Goal: Task Accomplishment & Management: Manage account settings

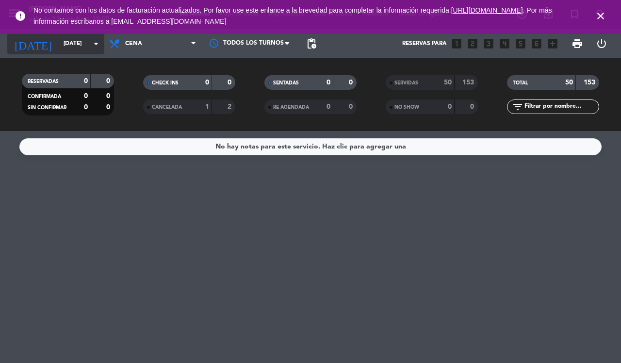
click at [85, 43] on input "[DATE]" at bounding box center [97, 43] width 77 height 16
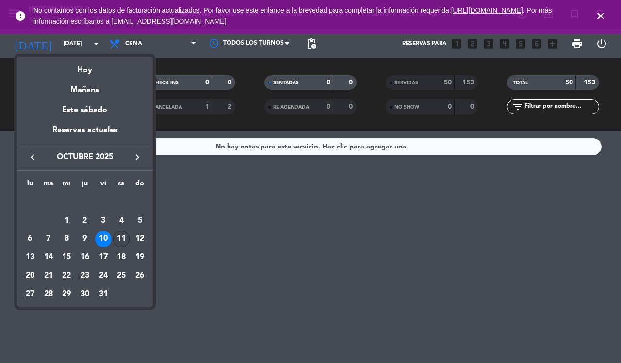
click at [122, 238] on div "11" at bounding box center [121, 239] width 16 height 16
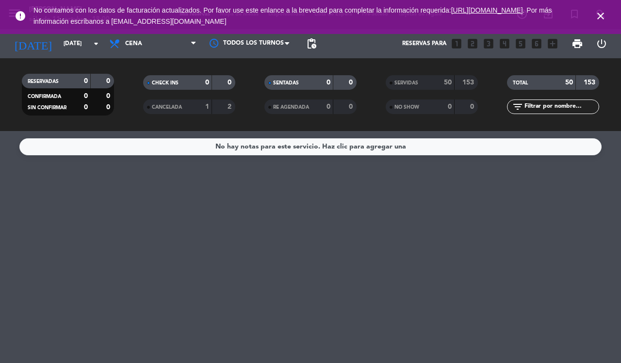
type input "[DATE]"
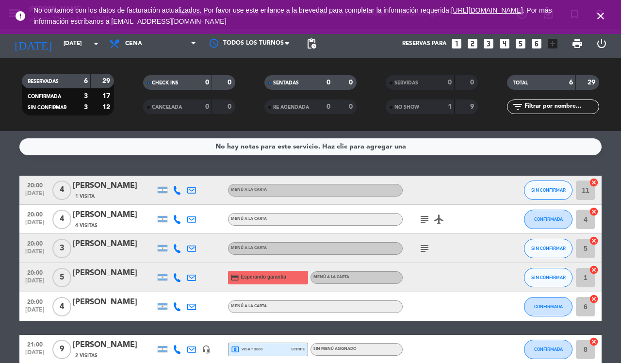
click at [595, 20] on icon "close" at bounding box center [601, 16] width 12 height 12
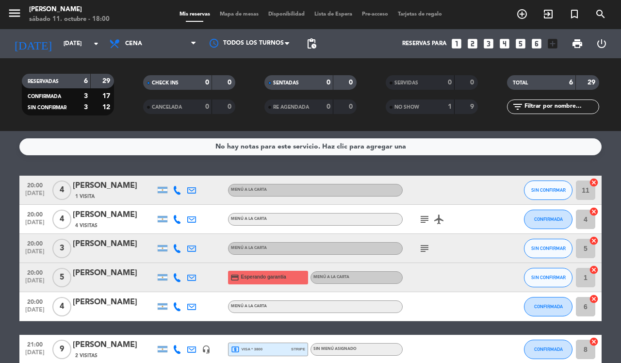
click at [16, 19] on icon "menu" at bounding box center [14, 13] width 15 height 15
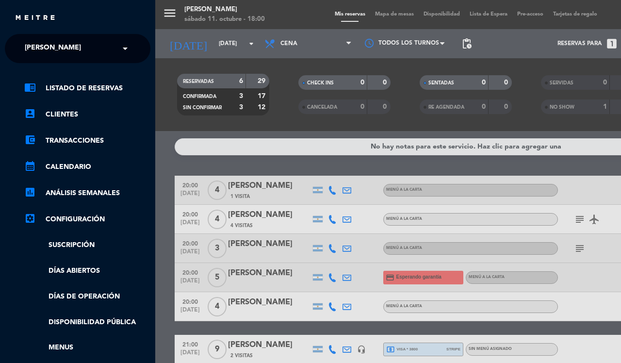
click at [59, 49] on span "[PERSON_NAME]" at bounding box center [53, 48] width 56 height 20
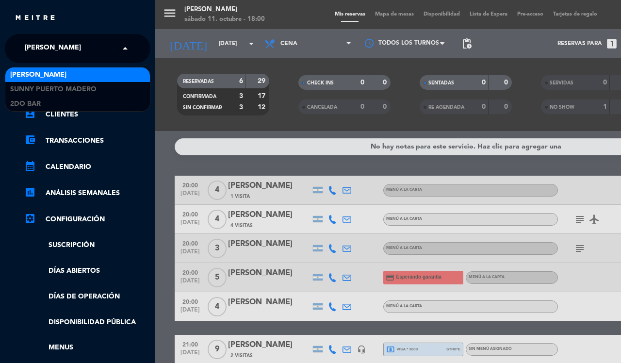
click at [44, 78] on span "[PERSON_NAME]" at bounding box center [38, 74] width 56 height 11
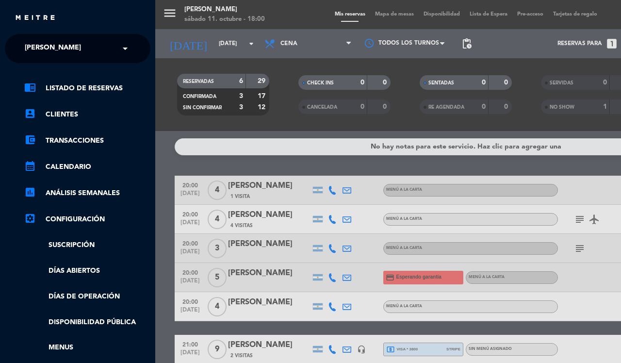
click at [65, 50] on span "[PERSON_NAME]" at bounding box center [53, 48] width 56 height 20
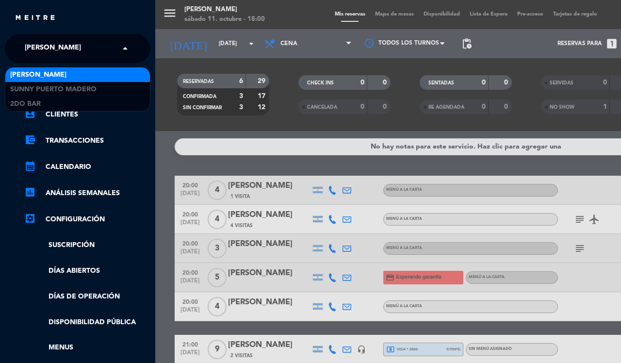
click at [105, 47] on input "text" at bounding box center [78, 48] width 118 height 21
click at [171, 17] on div "menu [PERSON_NAME][DATE] 11. octubre - 18:00 Mis reservas Mapa de mesas Disponi…" at bounding box center [465, 181] width 621 height 363
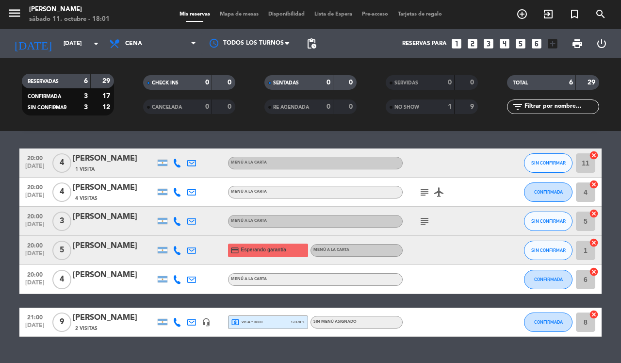
scroll to position [26, 0]
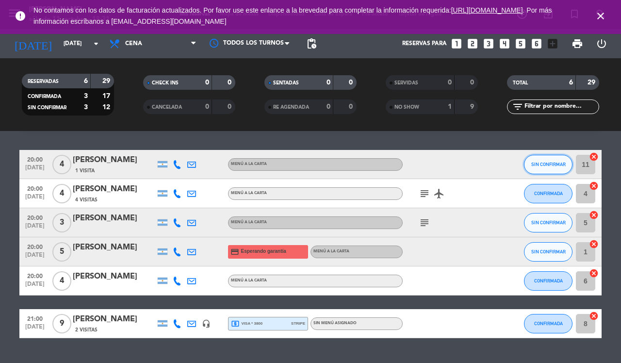
click at [556, 164] on span "SIN CONFIRMAR" at bounding box center [548, 164] width 34 height 5
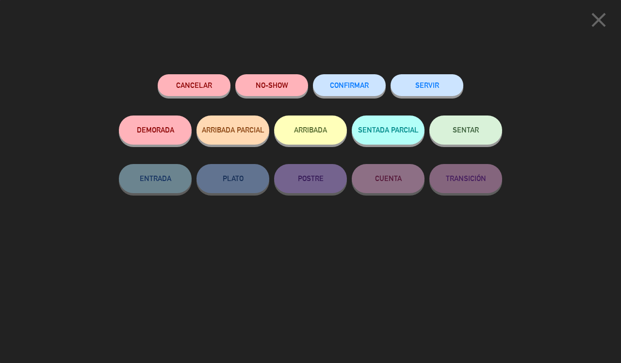
click at [597, 32] on span "close" at bounding box center [599, 30] width 24 height 8
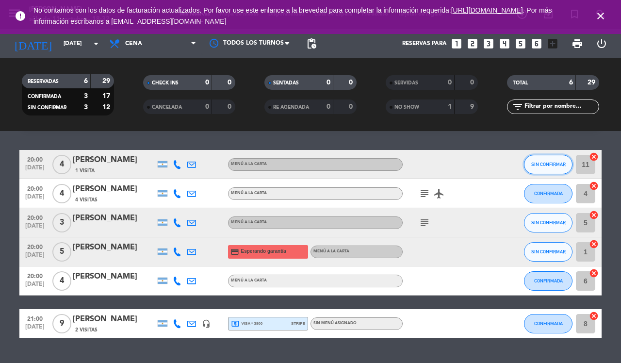
click at [557, 166] on span "SIN CONFIRMAR" at bounding box center [548, 164] width 34 height 5
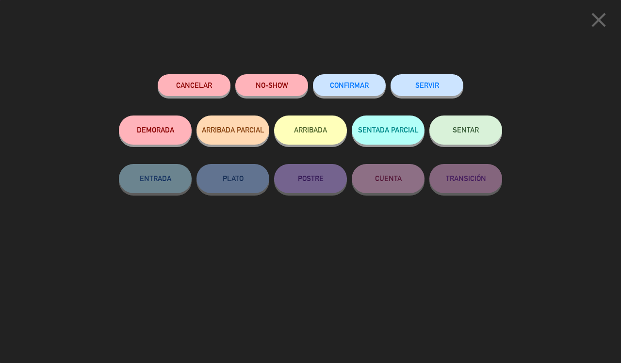
click at [365, 87] on span "CONFIRMAR" at bounding box center [349, 85] width 39 height 8
